Goal: Task Accomplishment & Management: Use online tool/utility

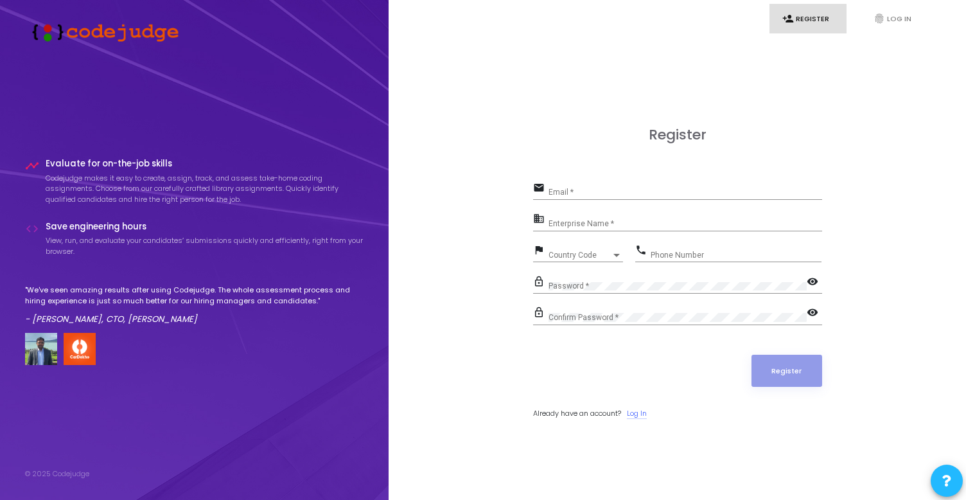
click at [644, 414] on link "Log In" at bounding box center [637, 413] width 20 height 11
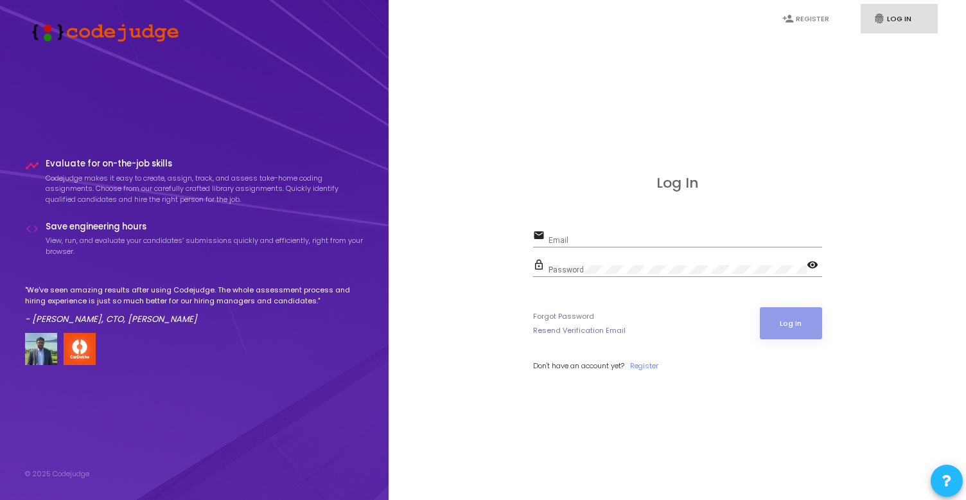
click at [598, 236] on input "Email" at bounding box center [686, 240] width 274 height 9
type input "[EMAIL_ADDRESS][DOMAIN_NAME]"
click at [628, 263] on div "Password" at bounding box center [678, 267] width 258 height 20
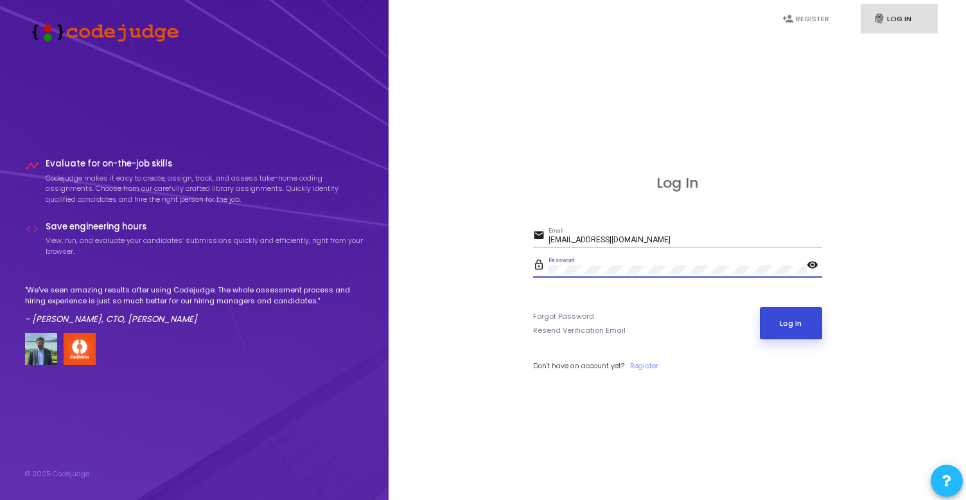
click at [778, 324] on button "Log In" at bounding box center [791, 323] width 62 height 32
click at [676, 261] on div "Password" at bounding box center [678, 267] width 258 height 20
click at [567, 314] on link "Forgot Password" at bounding box center [563, 316] width 61 height 11
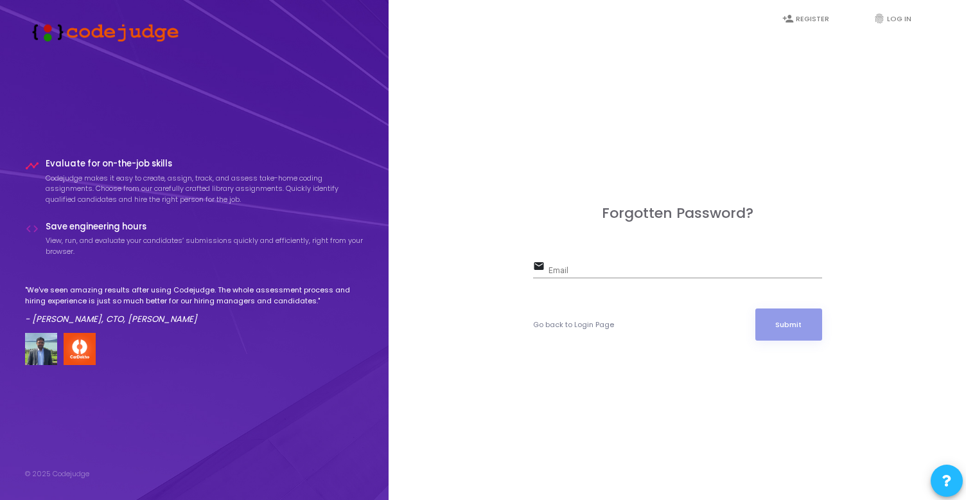
click at [582, 267] on input "Email" at bounding box center [686, 271] width 274 height 9
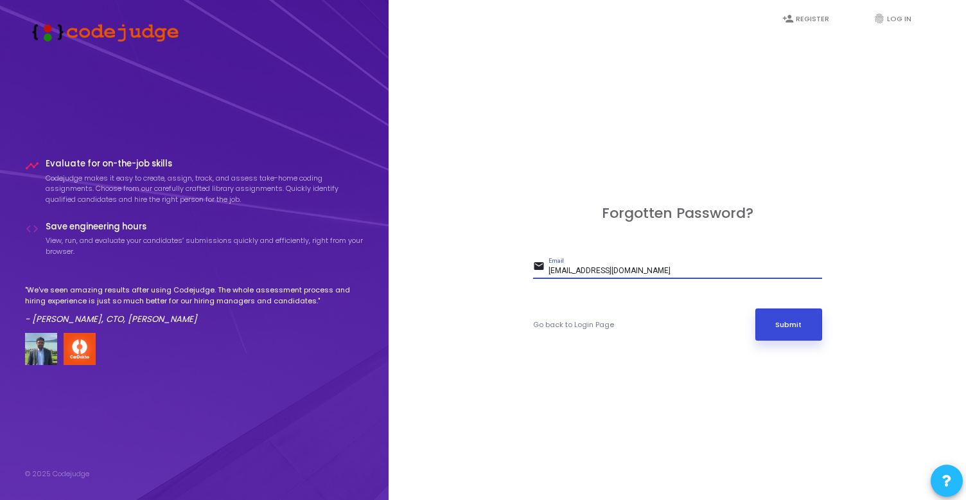
click at [791, 322] on button "Submit" at bounding box center [788, 324] width 67 height 32
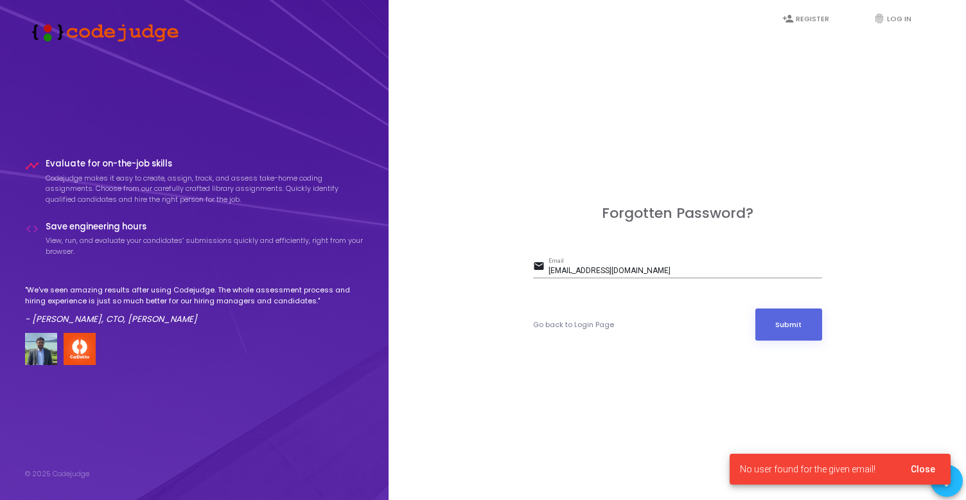
click at [661, 271] on input "[EMAIL_ADDRESS][DOMAIN_NAME]" at bounding box center [686, 271] width 274 height 9
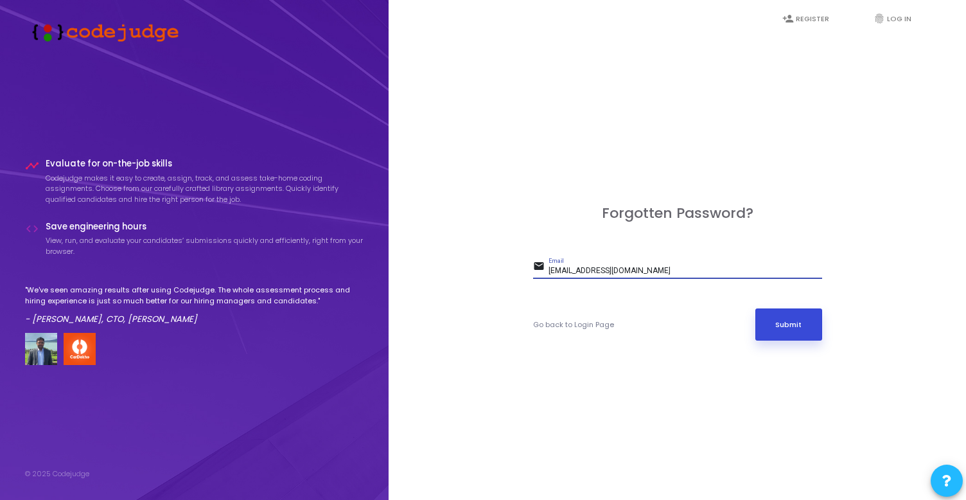
type input "[EMAIL_ADDRESS][DOMAIN_NAME]"
click at [795, 325] on button "Submit" at bounding box center [788, 324] width 67 height 32
click at [665, 264] on div "[EMAIL_ADDRESS][DOMAIN_NAME] Email" at bounding box center [686, 268] width 274 height 20
click at [599, 325] on link "Go back to Login Page" at bounding box center [573, 324] width 81 height 11
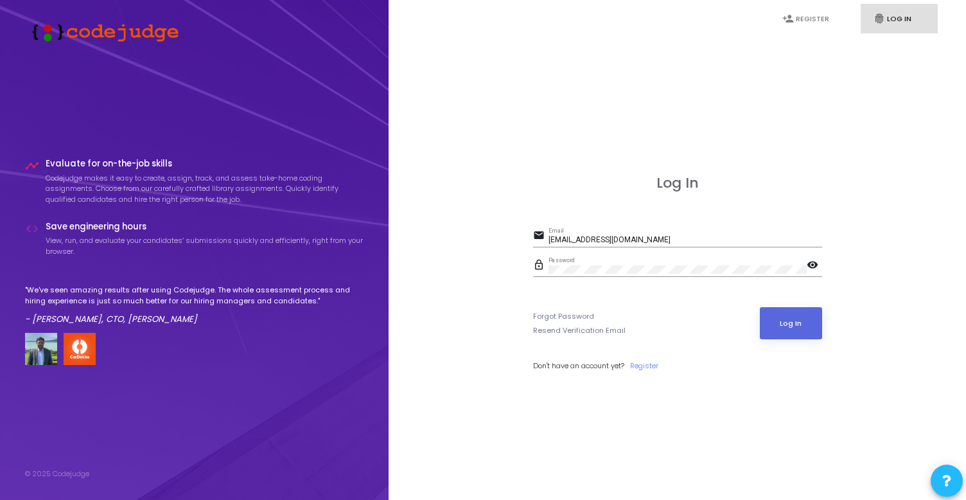
click at [812, 267] on mat-icon "visibility" at bounding box center [814, 265] width 15 height 15
click at [811, 333] on button "Log In" at bounding box center [791, 323] width 62 height 32
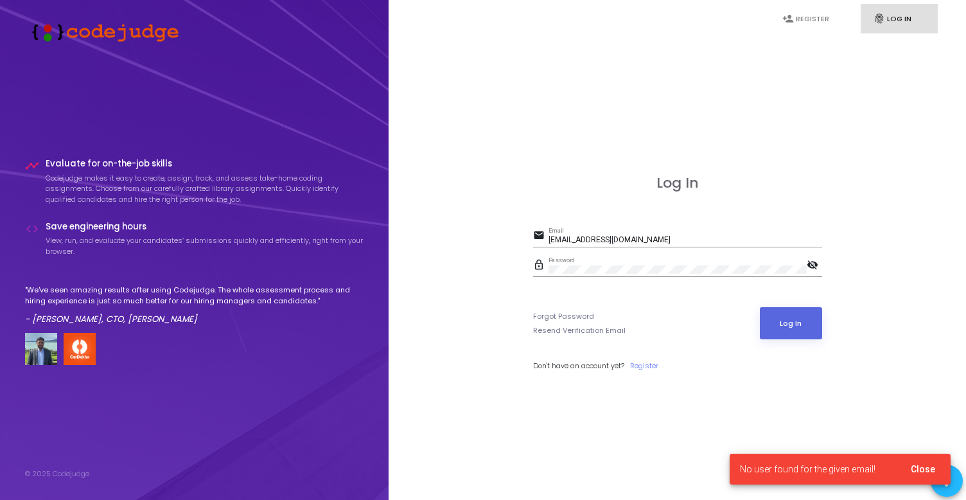
click at [669, 239] on input "[EMAIL_ADDRESS][DOMAIN_NAME]" at bounding box center [686, 240] width 274 height 9
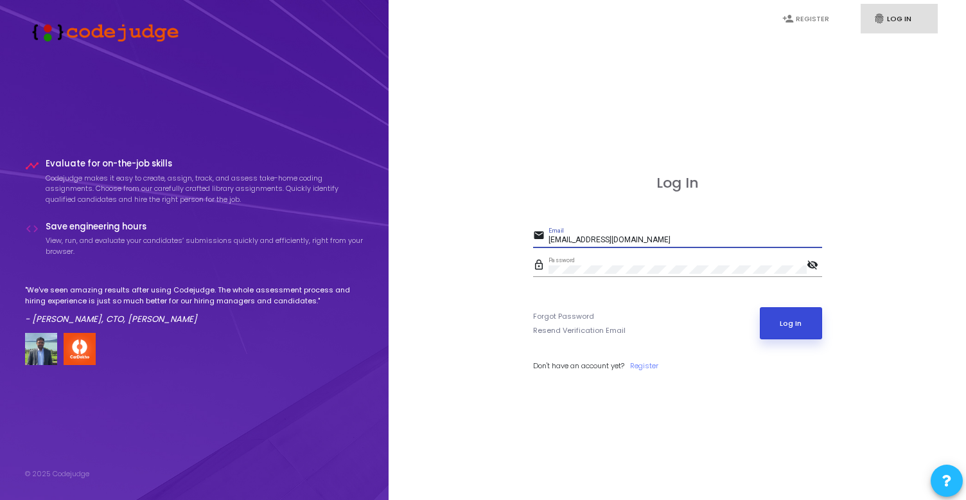
type input "[EMAIL_ADDRESS][DOMAIN_NAME]"
click at [796, 326] on button "Log In" at bounding box center [791, 323] width 62 height 32
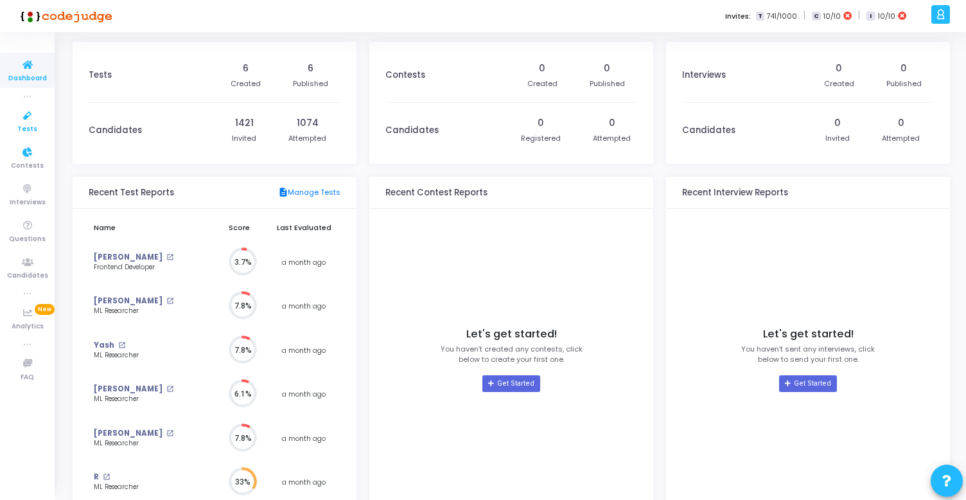
click at [25, 121] on icon at bounding box center [27, 116] width 27 height 16
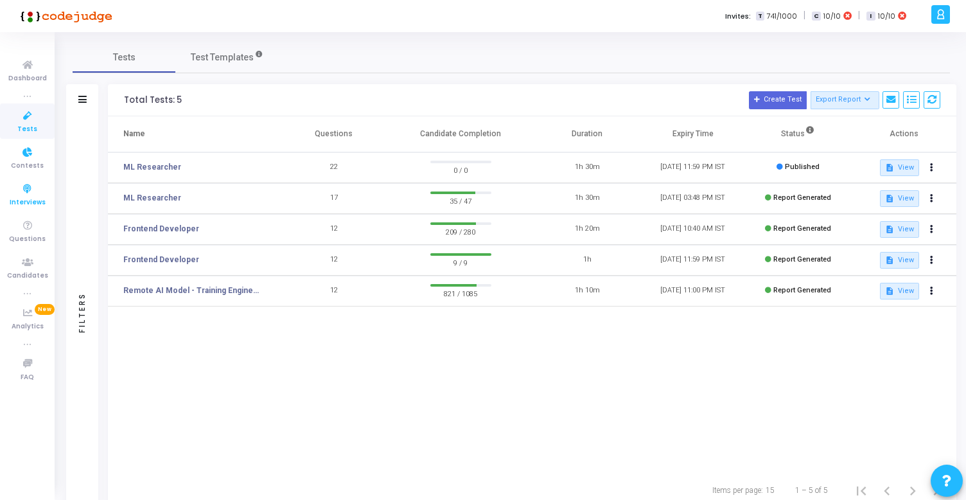
click at [24, 182] on icon at bounding box center [27, 189] width 27 height 16
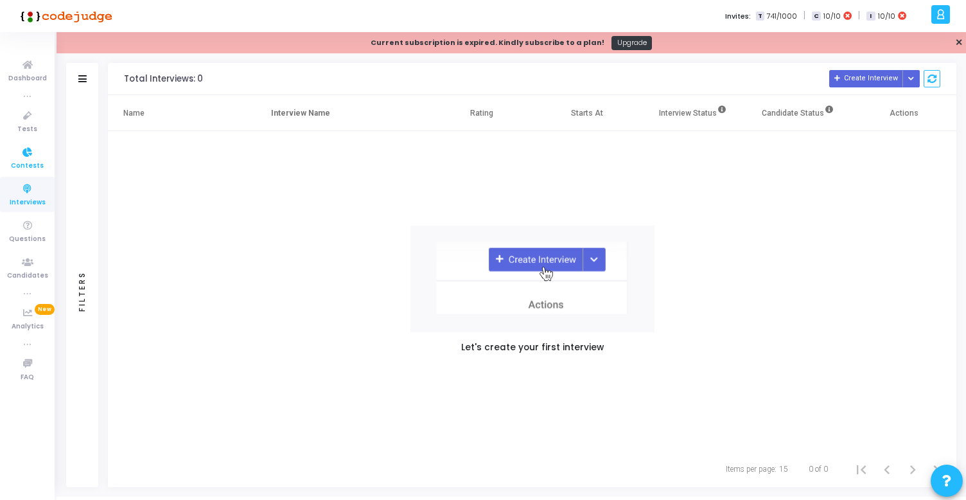
click at [25, 158] on icon at bounding box center [27, 153] width 27 height 16
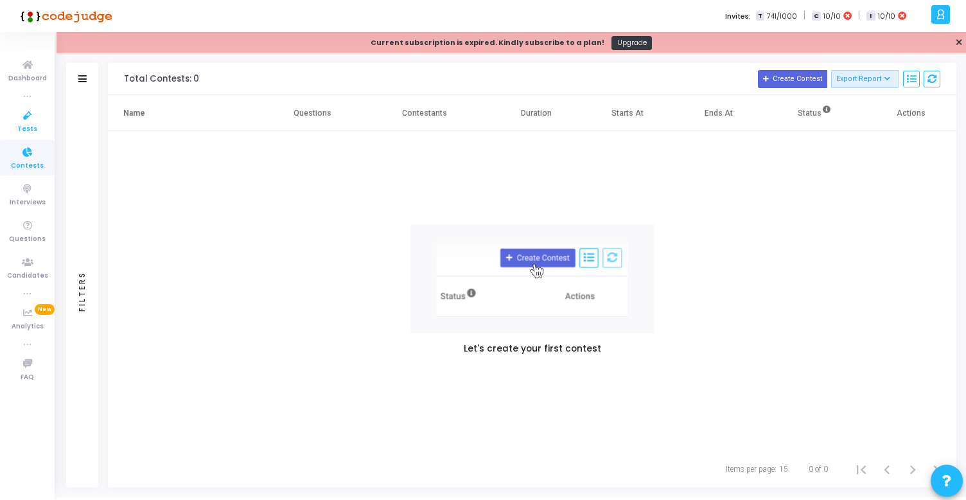
click at [28, 128] on span "Tests" at bounding box center [27, 129] width 20 height 11
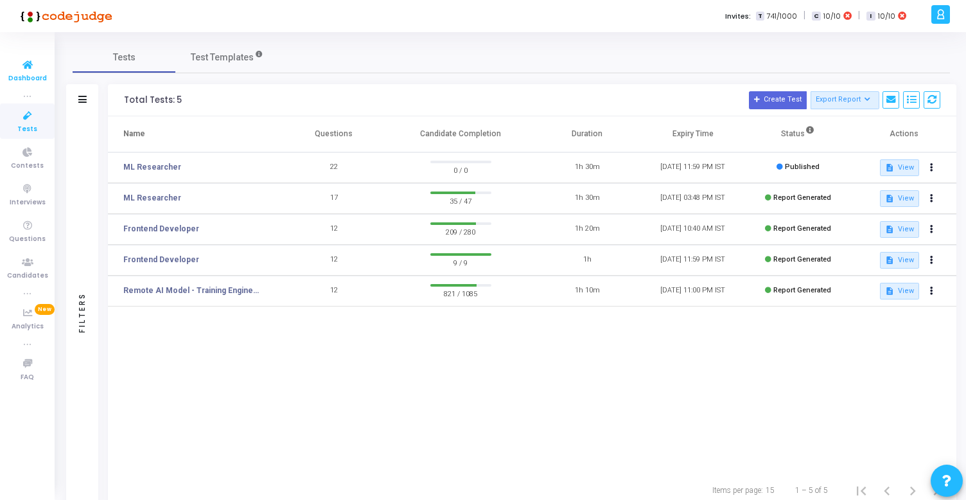
click at [36, 72] on icon at bounding box center [27, 65] width 27 height 16
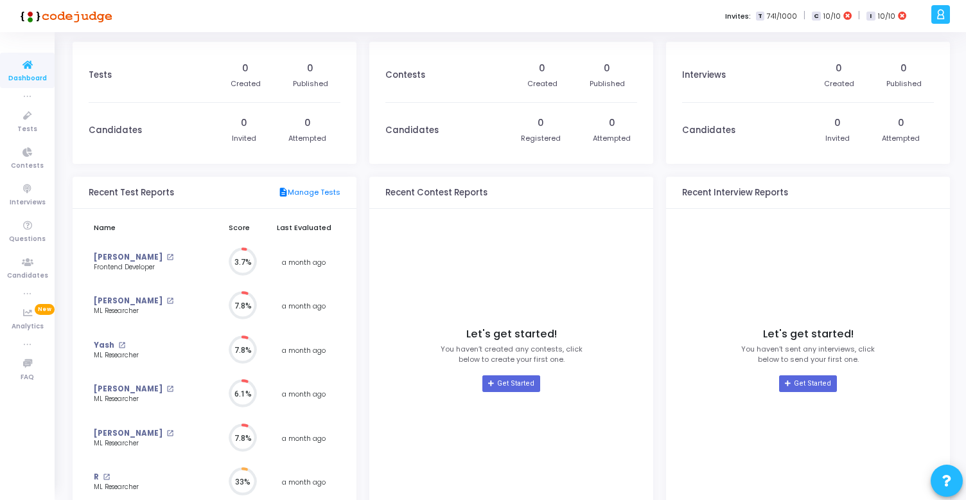
scroll to position [28, 13]
click at [30, 114] on icon at bounding box center [27, 116] width 27 height 16
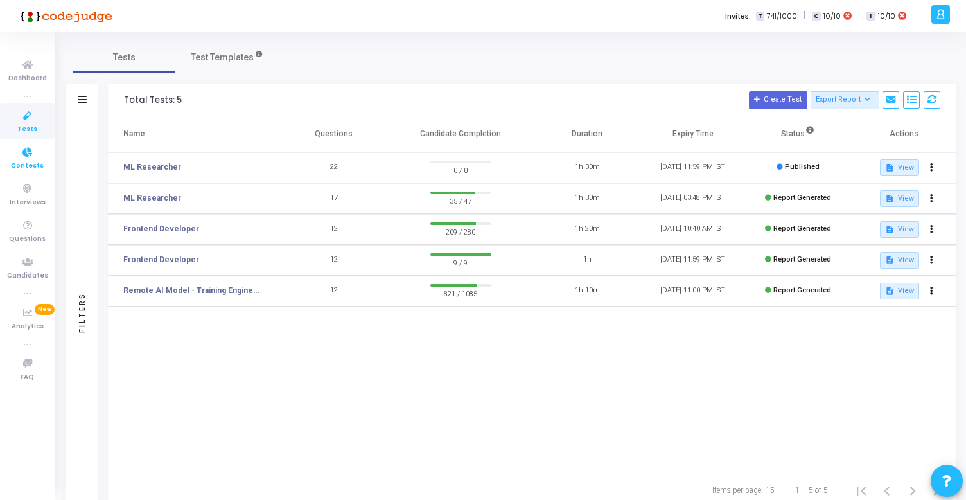
click at [28, 154] on icon at bounding box center [27, 153] width 27 height 16
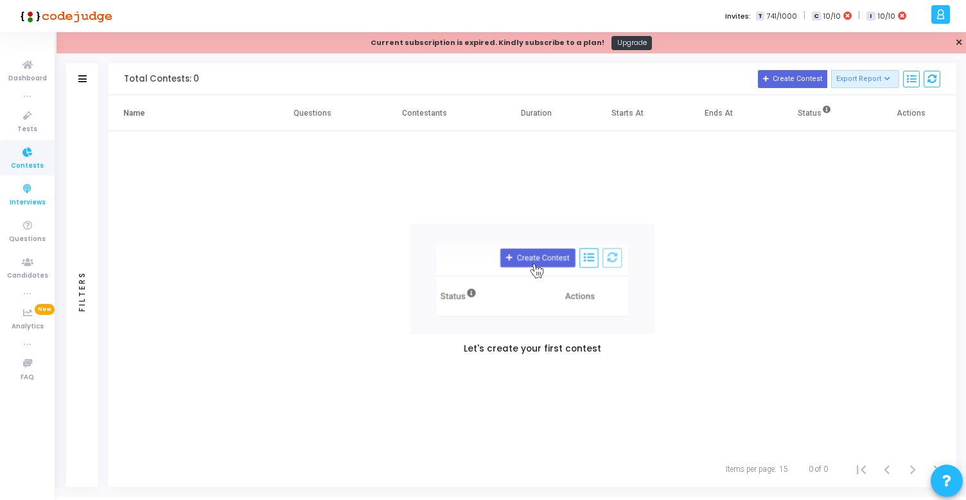
click at [24, 206] on span "Interviews" at bounding box center [28, 202] width 36 height 11
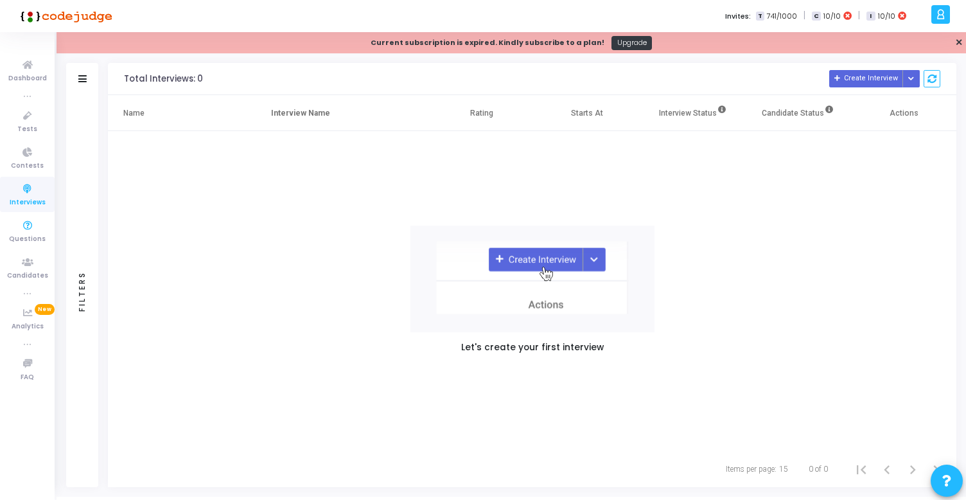
click at [24, 249] on ul "Dashboard true Tests Contests Interviews Questions Candidates true Analytics Ne…" at bounding box center [27, 266] width 55 height 448
click at [29, 274] on span "Candidates" at bounding box center [27, 275] width 41 height 11
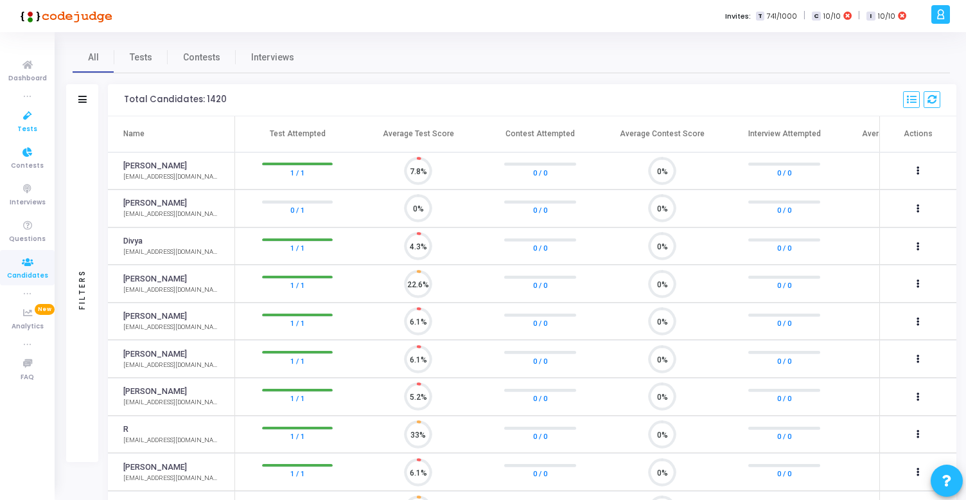
scroll to position [27, 33]
click at [32, 137] on link "Tests" at bounding box center [27, 120] width 55 height 35
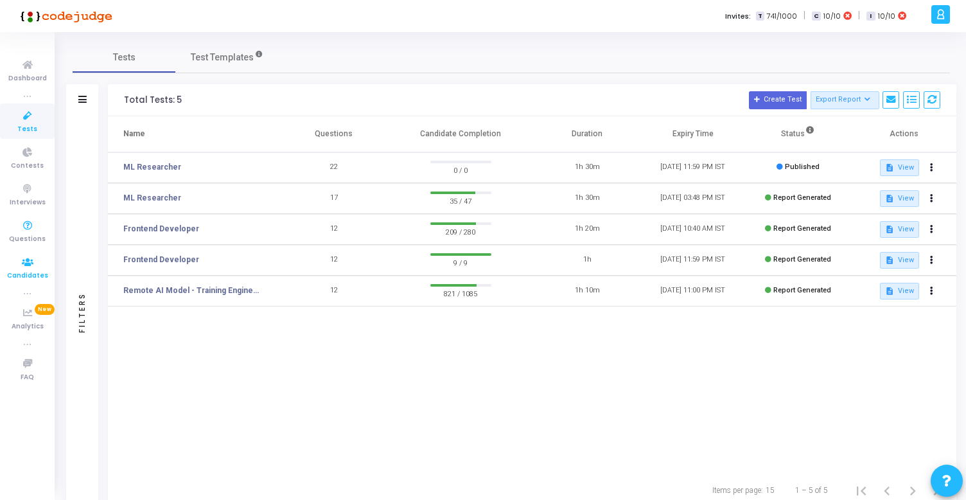
click at [42, 282] on link "Candidates" at bounding box center [27, 267] width 55 height 35
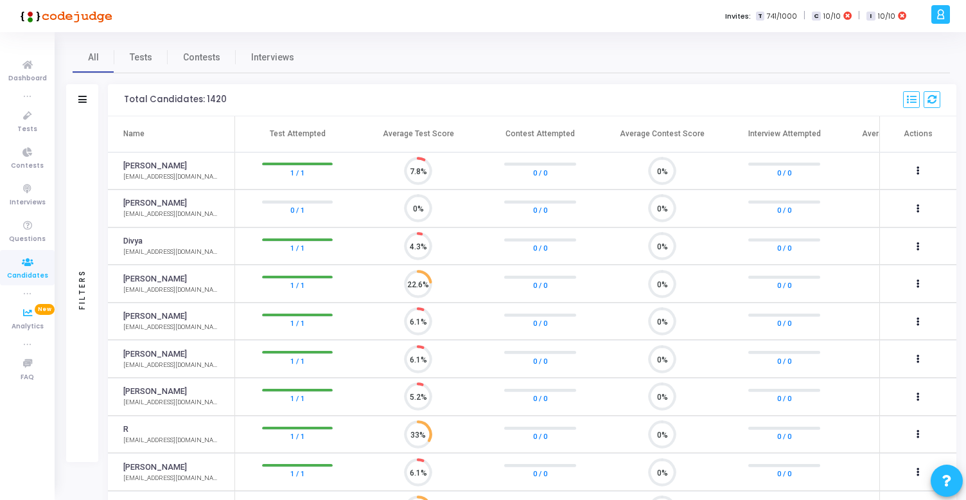
click at [35, 257] on icon at bounding box center [27, 262] width 27 height 16
click at [30, 164] on span "Contests" at bounding box center [27, 166] width 33 height 11
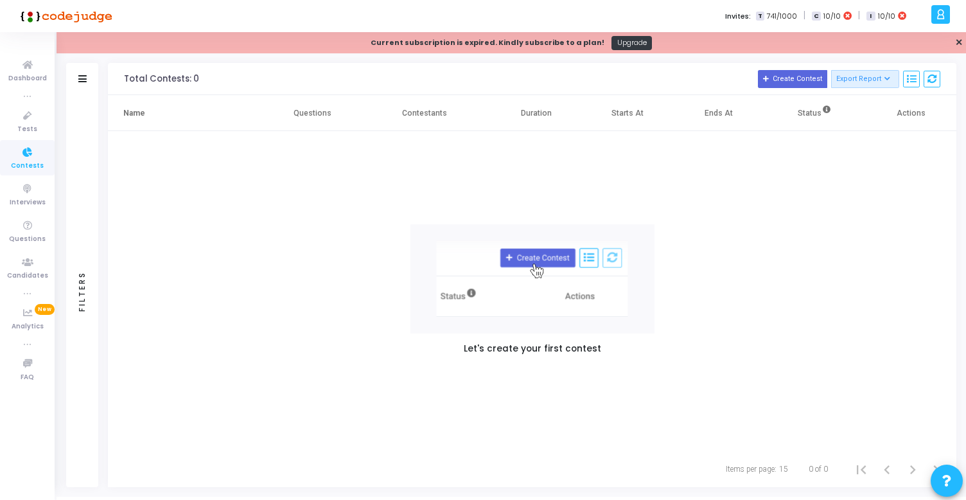
click at [936, 19] on icon at bounding box center [941, 14] width 10 height 15
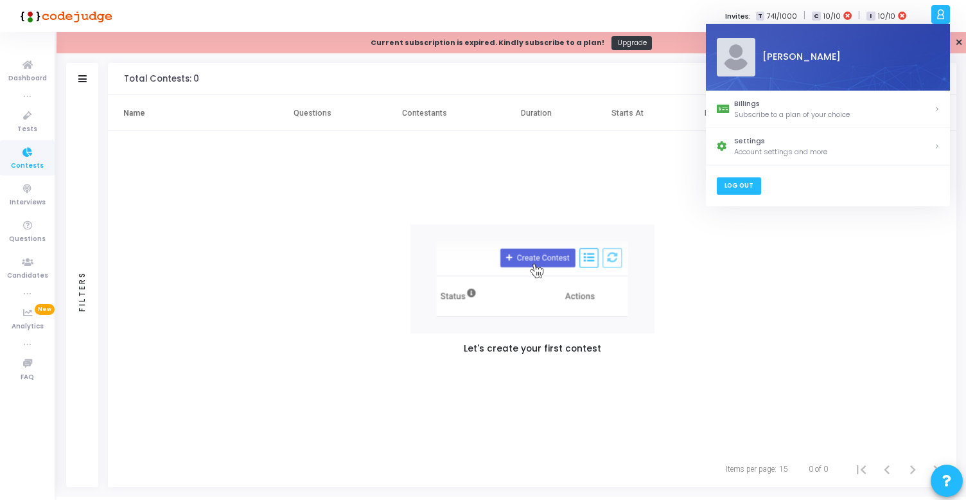
click at [746, 188] on link "Log Out" at bounding box center [738, 185] width 44 height 17
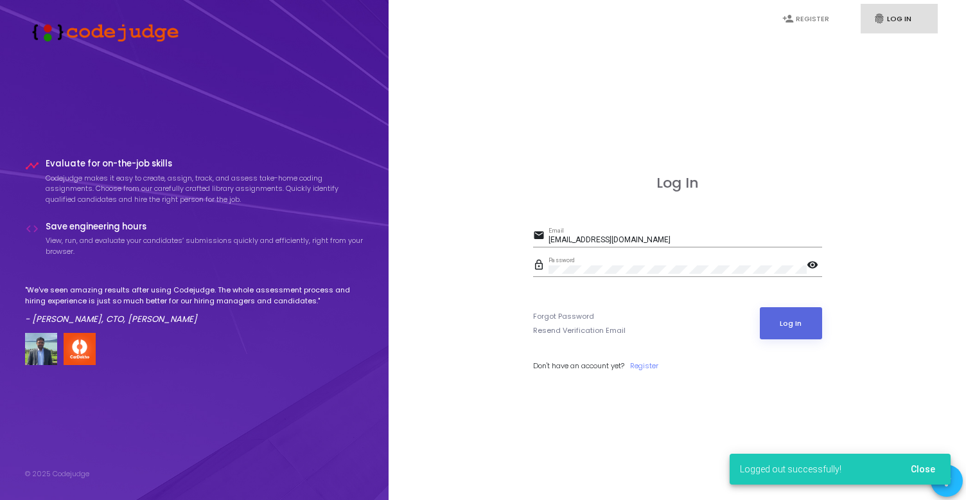
click at [672, 236] on input "[EMAIL_ADDRESS][DOMAIN_NAME]" at bounding box center [686, 240] width 274 height 9
type input "[EMAIL_ADDRESS][DOMAIN_NAME]"
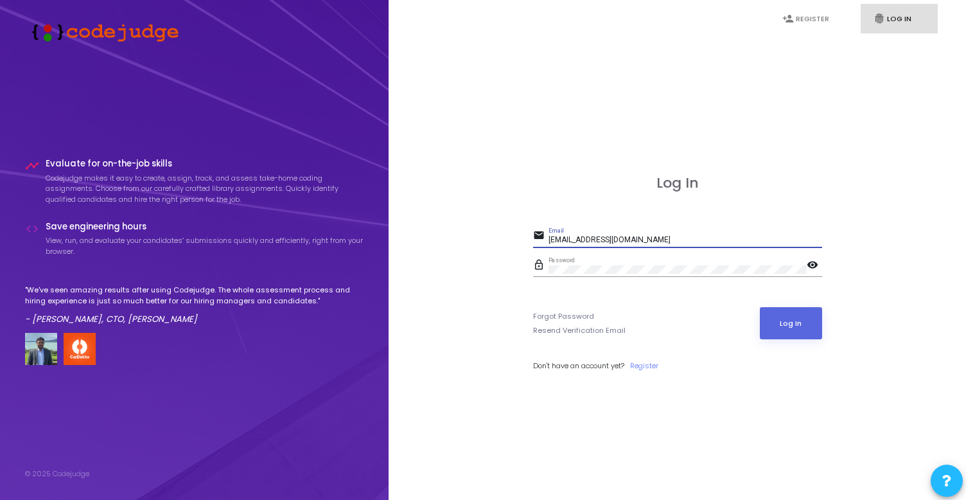
click at [818, 262] on mat-icon "visibility" at bounding box center [814, 265] width 15 height 15
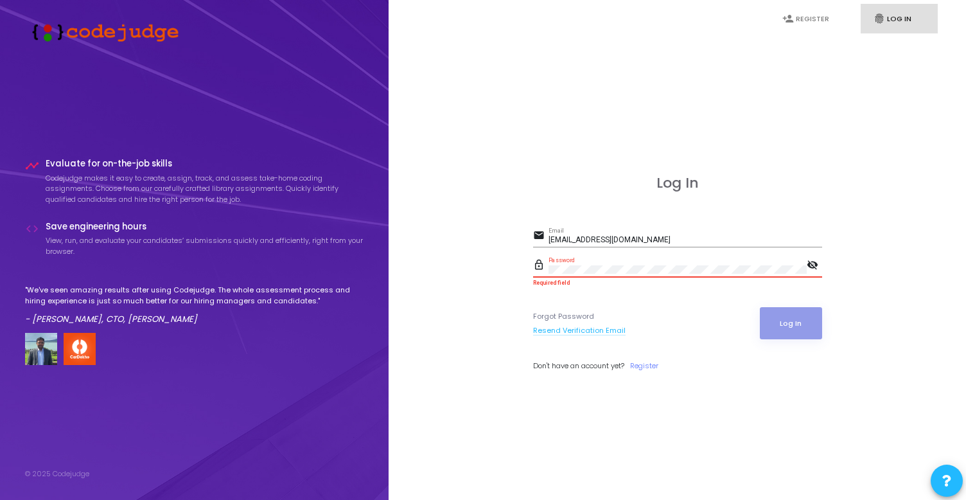
click at [573, 333] on link "Resend Verification Email" at bounding box center [579, 330] width 92 height 11
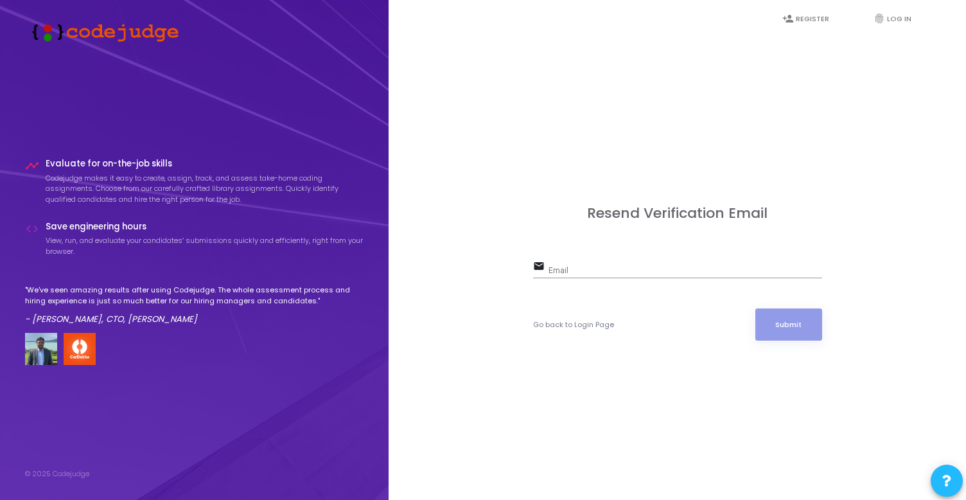
click at [577, 261] on div "Email" at bounding box center [686, 268] width 274 height 20
click at [577, 269] on input "Email" at bounding box center [686, 271] width 274 height 9
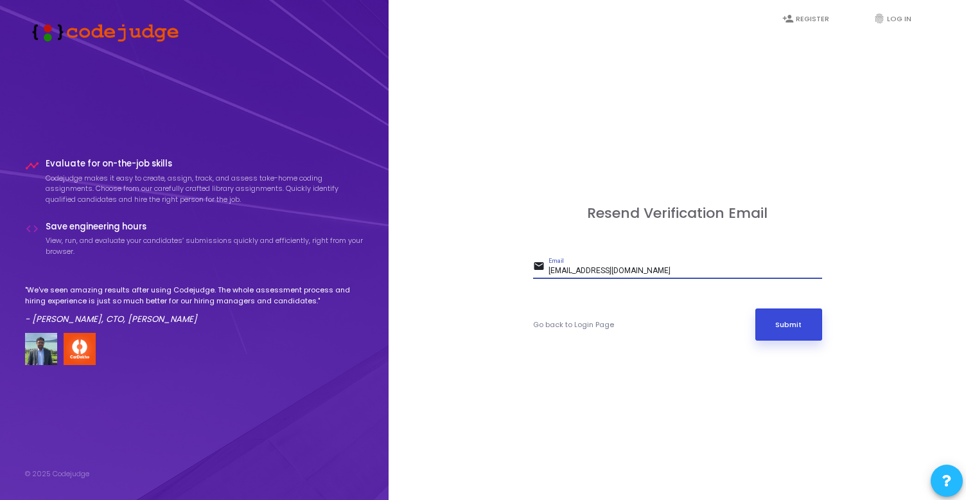
click at [809, 333] on button "Submit" at bounding box center [788, 324] width 67 height 32
click at [576, 271] on input "[EMAIL_ADDRESS][DOMAIN_NAME]" at bounding box center [686, 271] width 274 height 9
type input "[PERSON_NAME][EMAIL_ADDRESS][DOMAIN_NAME]"
click at [786, 319] on button "Submit" at bounding box center [788, 324] width 67 height 32
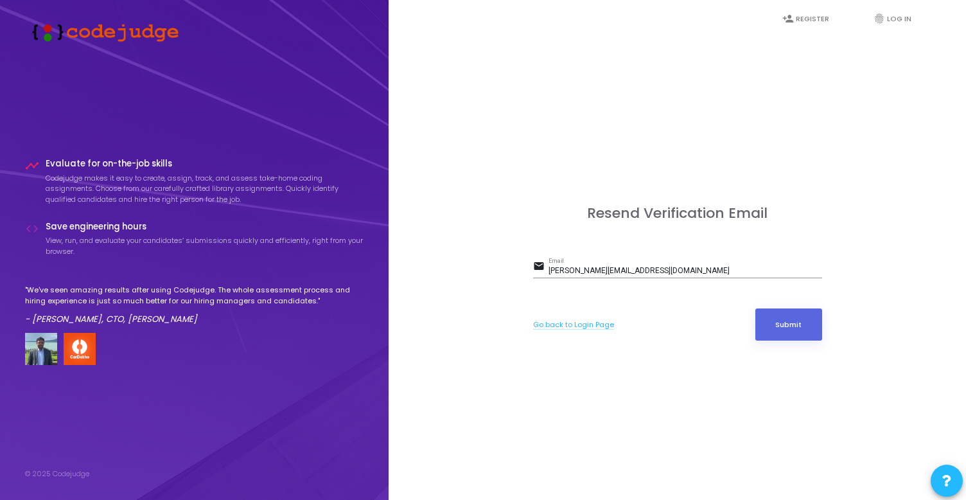
click at [591, 322] on link "Go back to Login Page" at bounding box center [573, 324] width 81 height 11
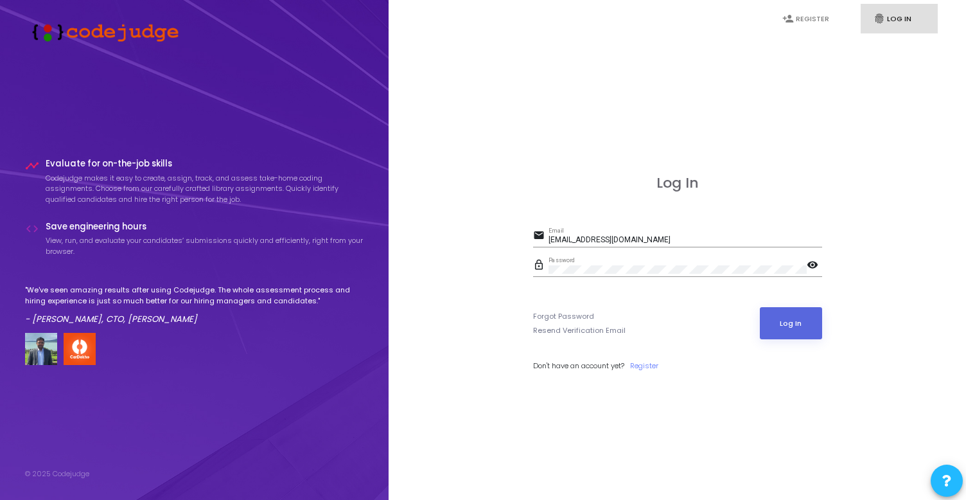
click at [651, 242] on input "[EMAIL_ADDRESS][DOMAIN_NAME]" at bounding box center [686, 240] width 274 height 9
click at [576, 240] on input "[EMAIL_ADDRESS][DOMAIN_NAME]" at bounding box center [686, 240] width 274 height 9
type input "[PERSON_NAME][EMAIL_ADDRESS][DOMAIN_NAME]"
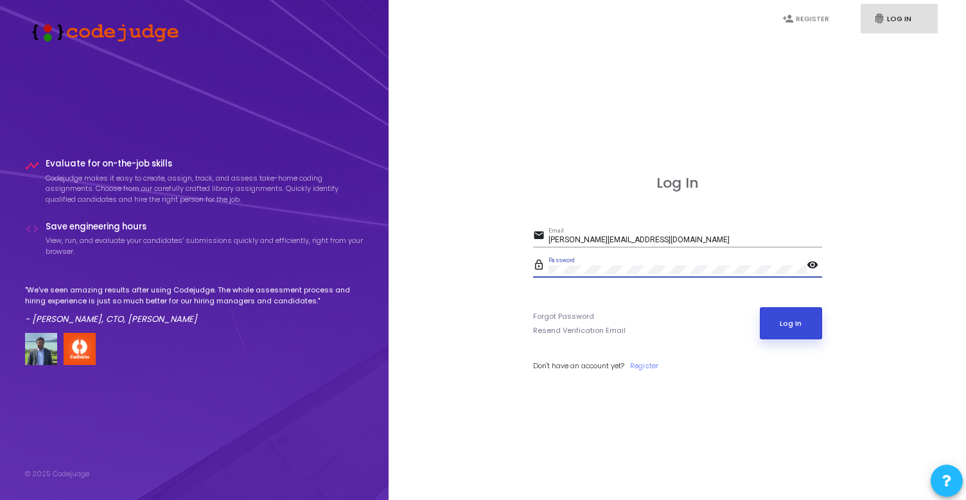
click at [806, 329] on button "Log In" at bounding box center [791, 323] width 62 height 32
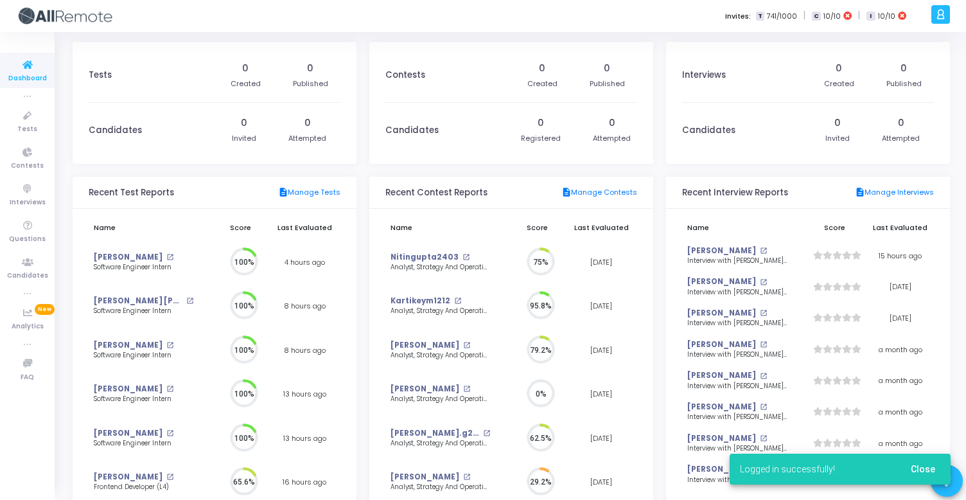
scroll to position [28, 13]
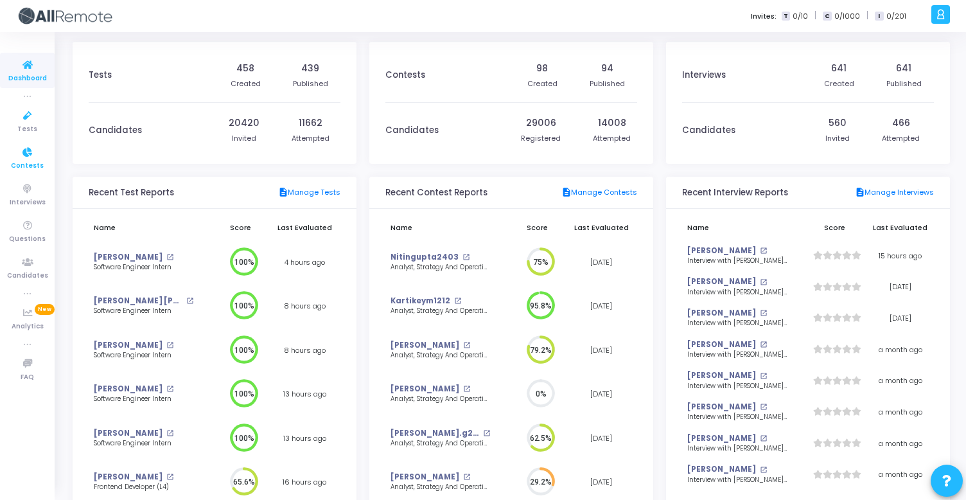
click at [30, 163] on span "Contests" at bounding box center [27, 166] width 33 height 11
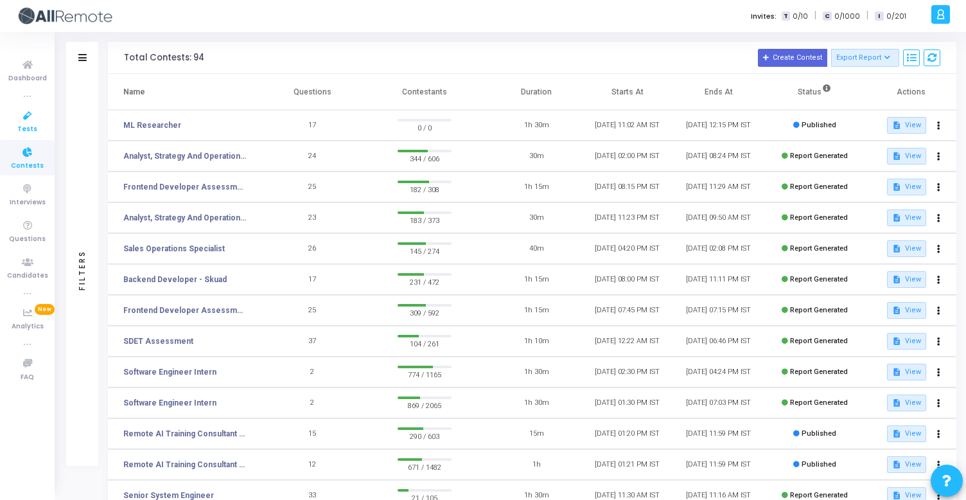
click at [32, 125] on span "Tests" at bounding box center [27, 129] width 20 height 11
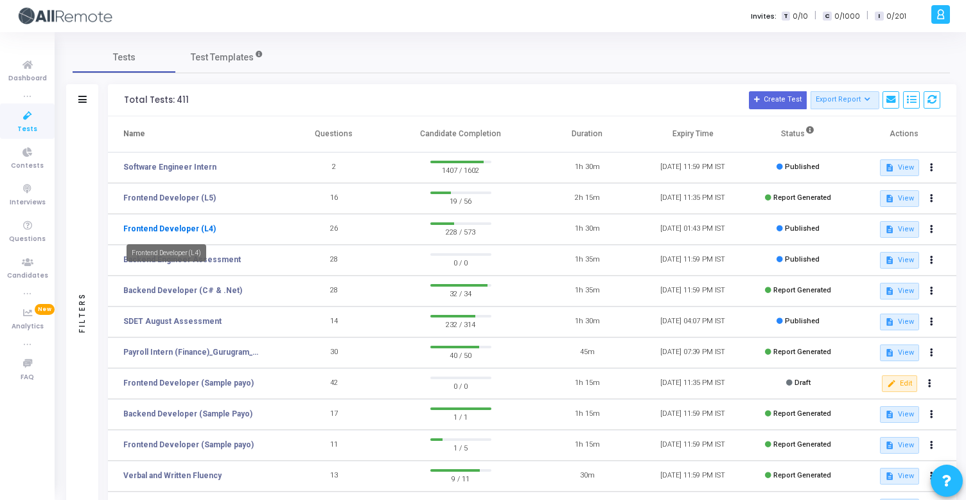
click at [196, 225] on link "Frontend Developer (L4)" at bounding box center [169, 229] width 92 height 12
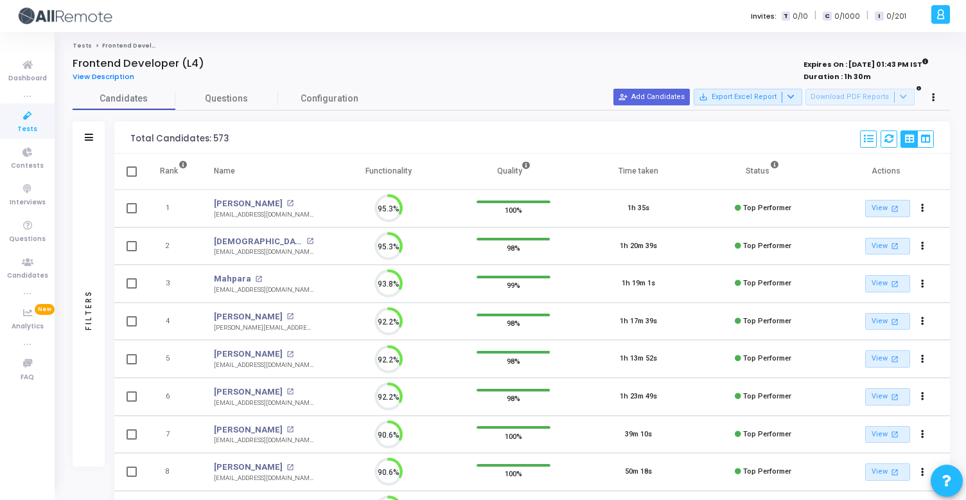
scroll to position [27, 33]
click at [98, 135] on div "Filters" at bounding box center [89, 137] width 32 height 32
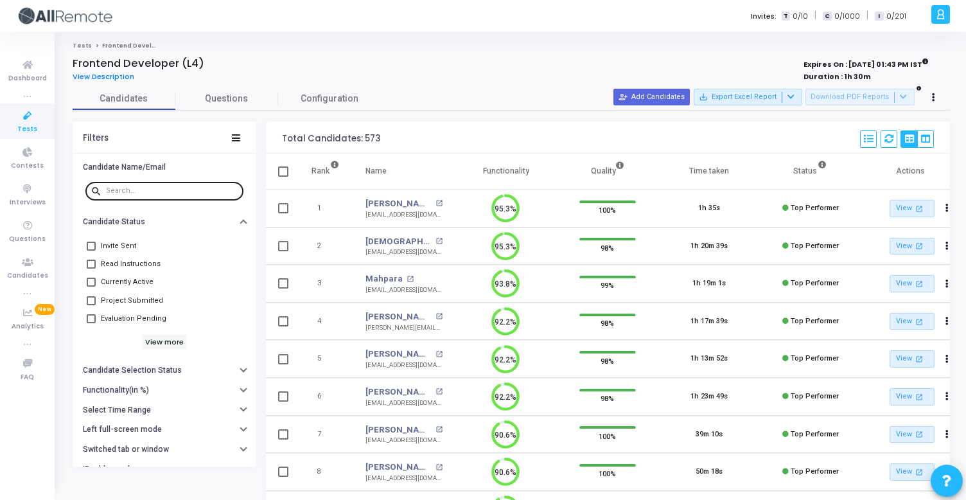
click at [118, 191] on input "text" at bounding box center [172, 191] width 132 height 8
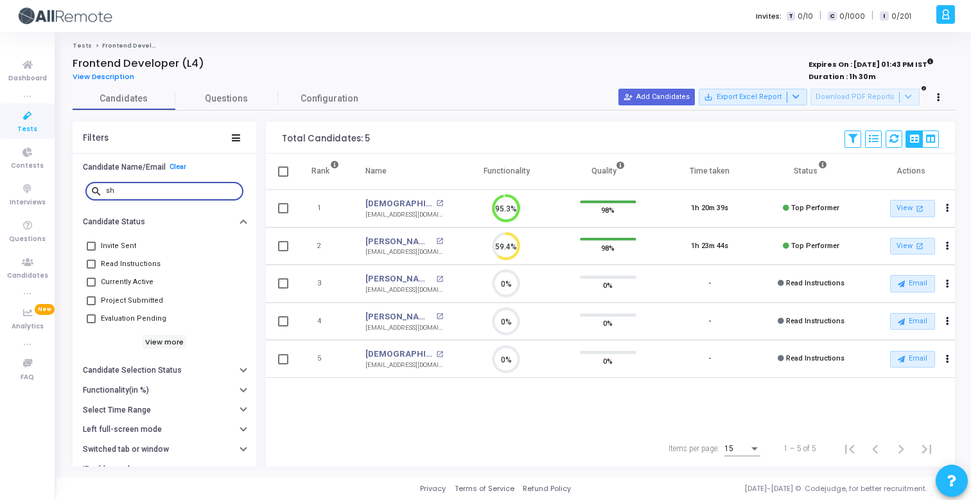
type input "s"
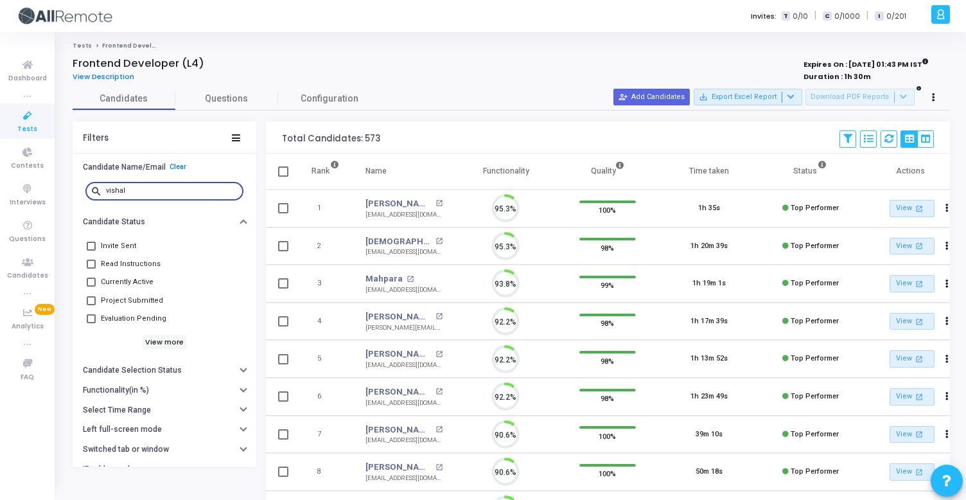
scroll to position [27, 33]
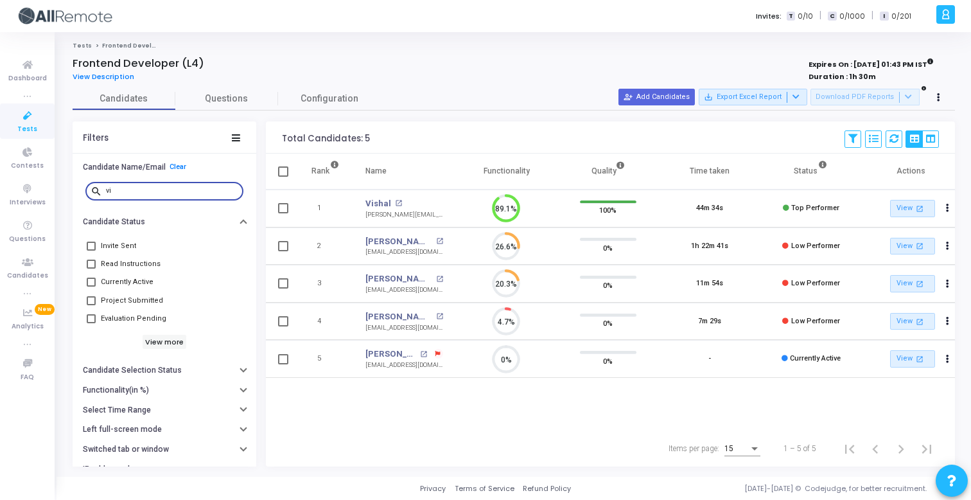
type input "v"
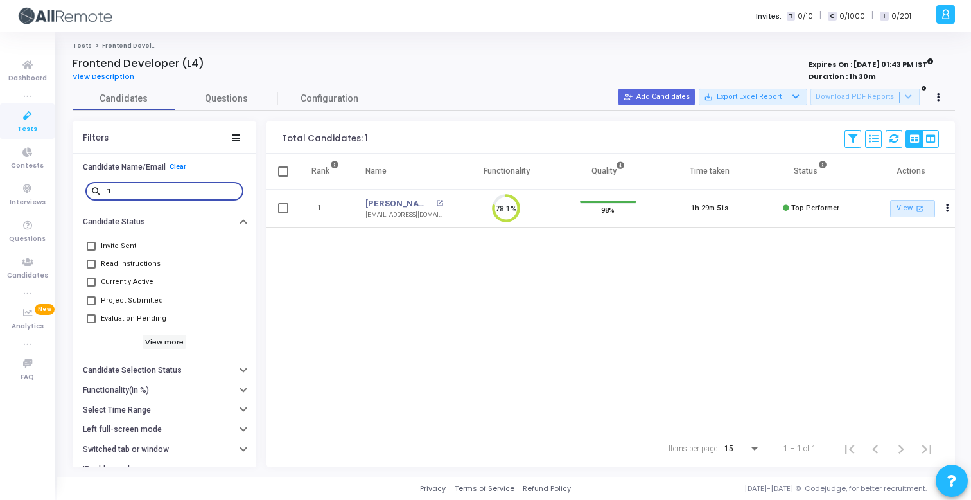
type input "r"
type input "[PERSON_NAME]"
